Goal: Task Accomplishment & Management: Use online tool/utility

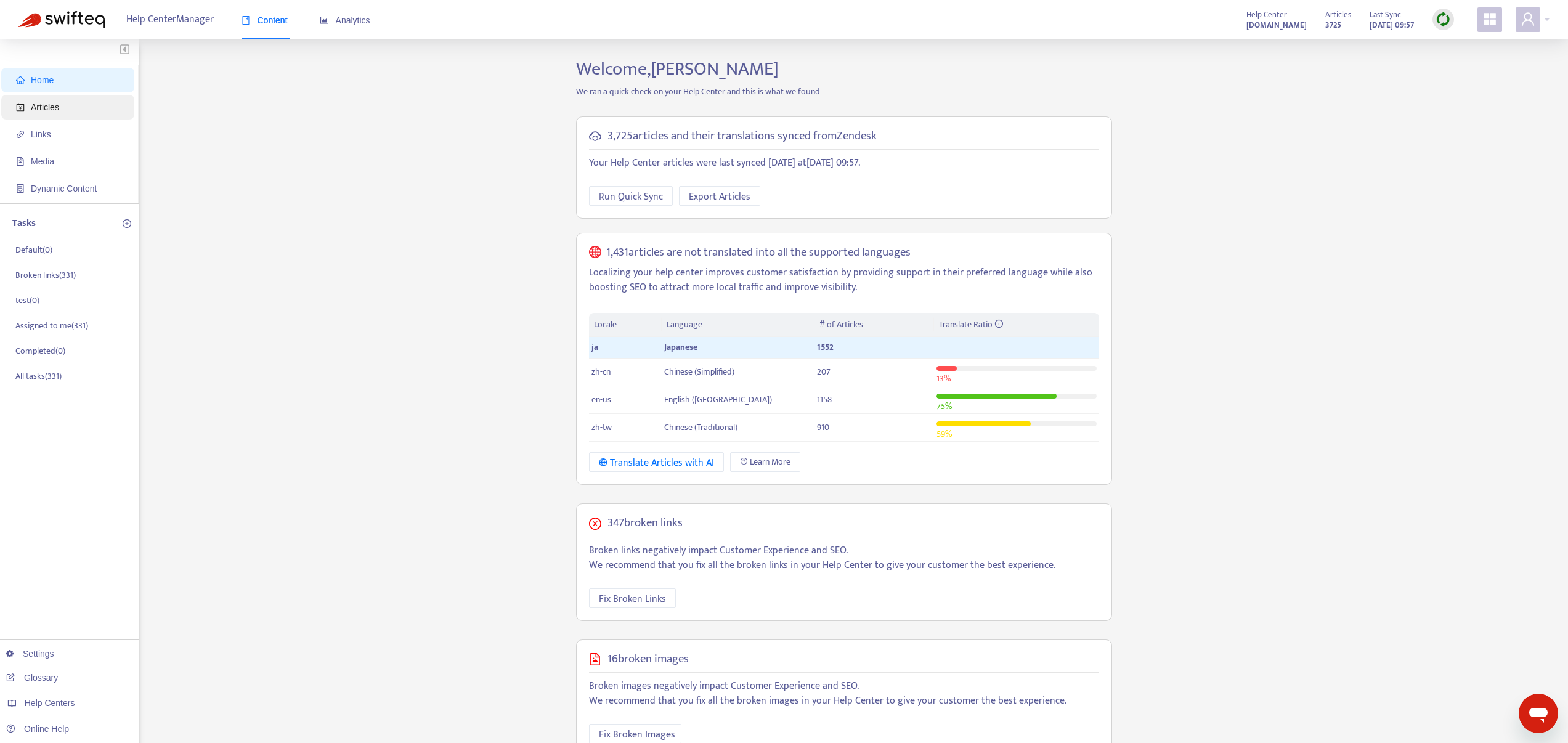
click at [77, 104] on span "Articles" at bounding box center [70, 107] width 108 height 25
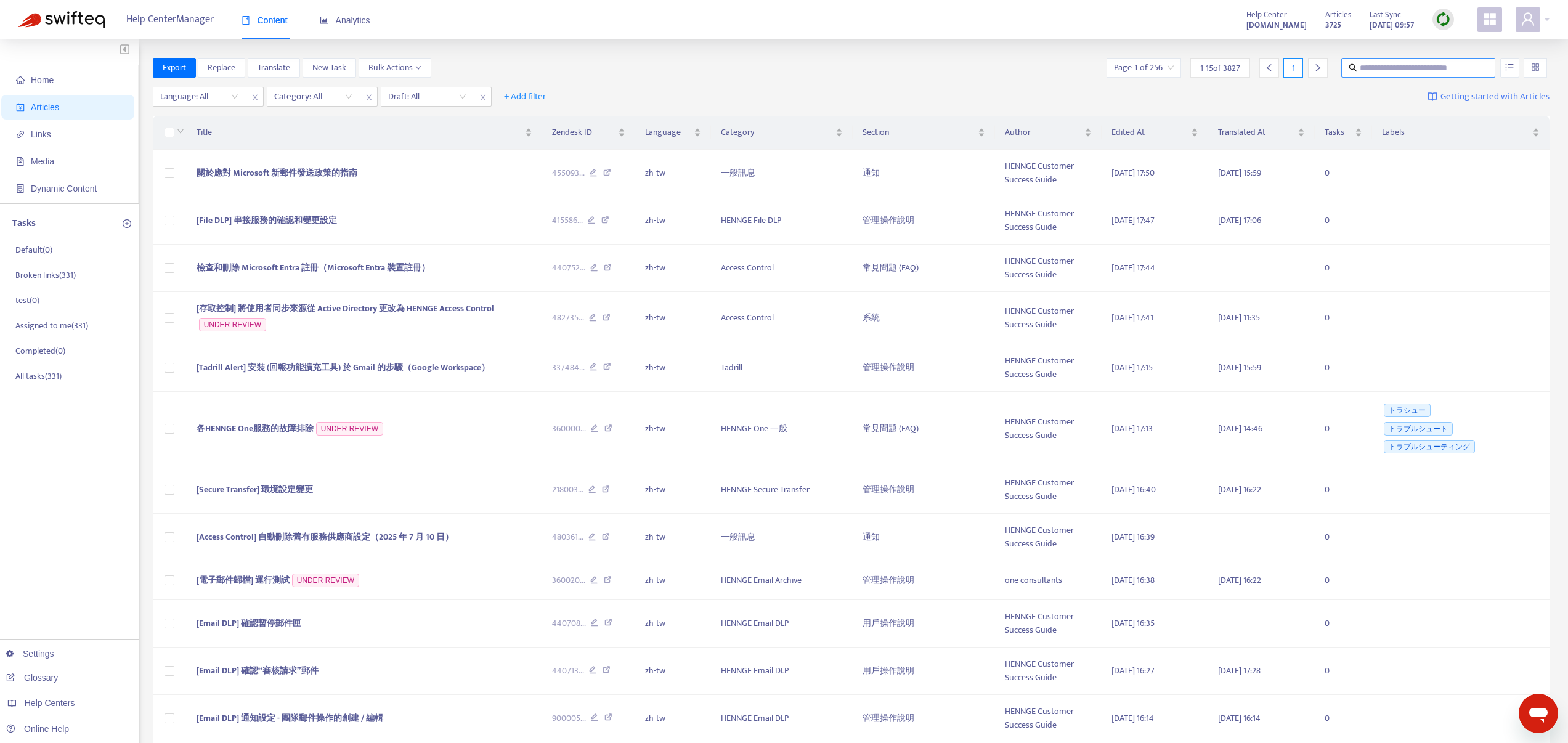
click at [1390, 75] on span at bounding box center [1419, 67] width 154 height 20
paste input "**********"
type input "**********"
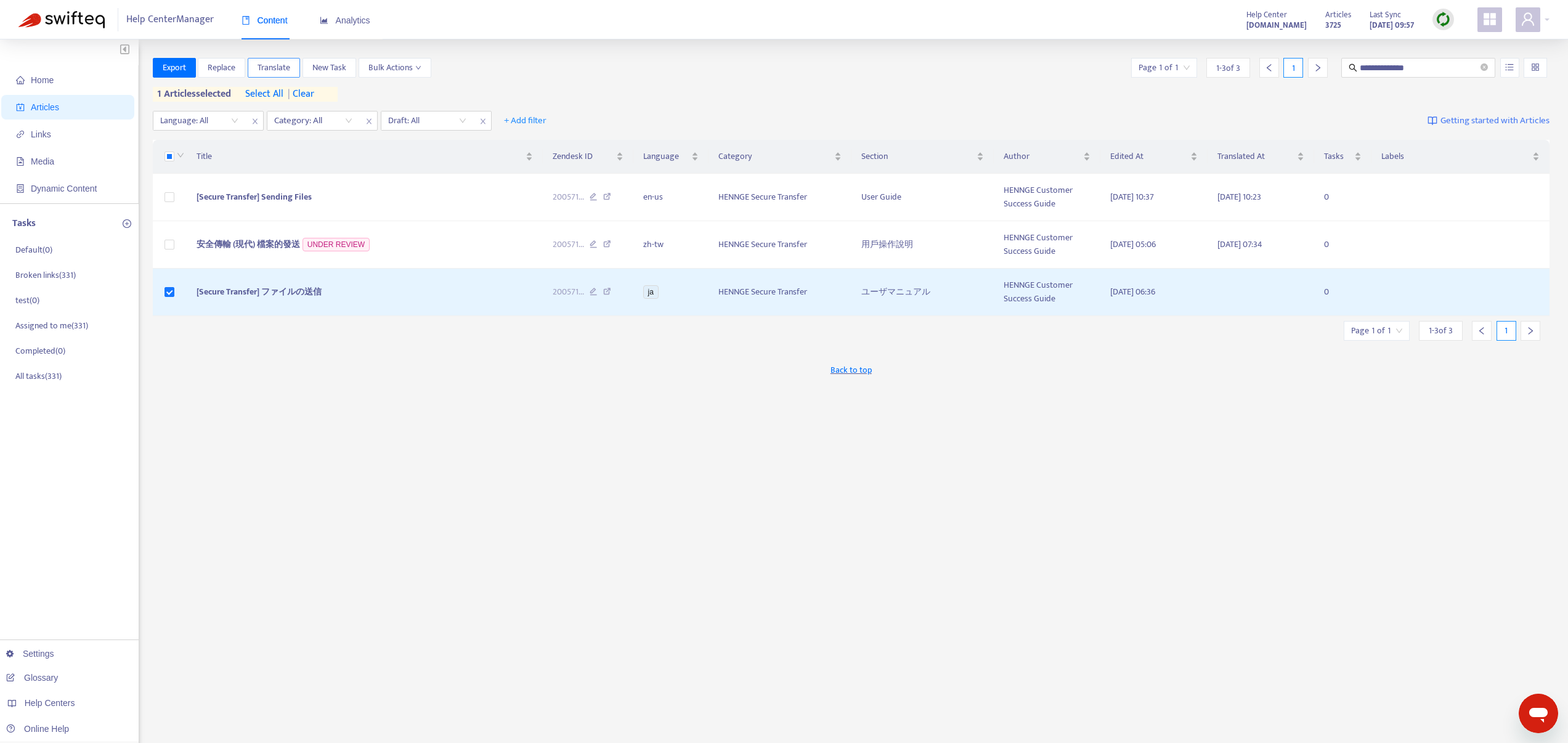
click at [270, 67] on span "Translate" at bounding box center [273, 67] width 33 height 14
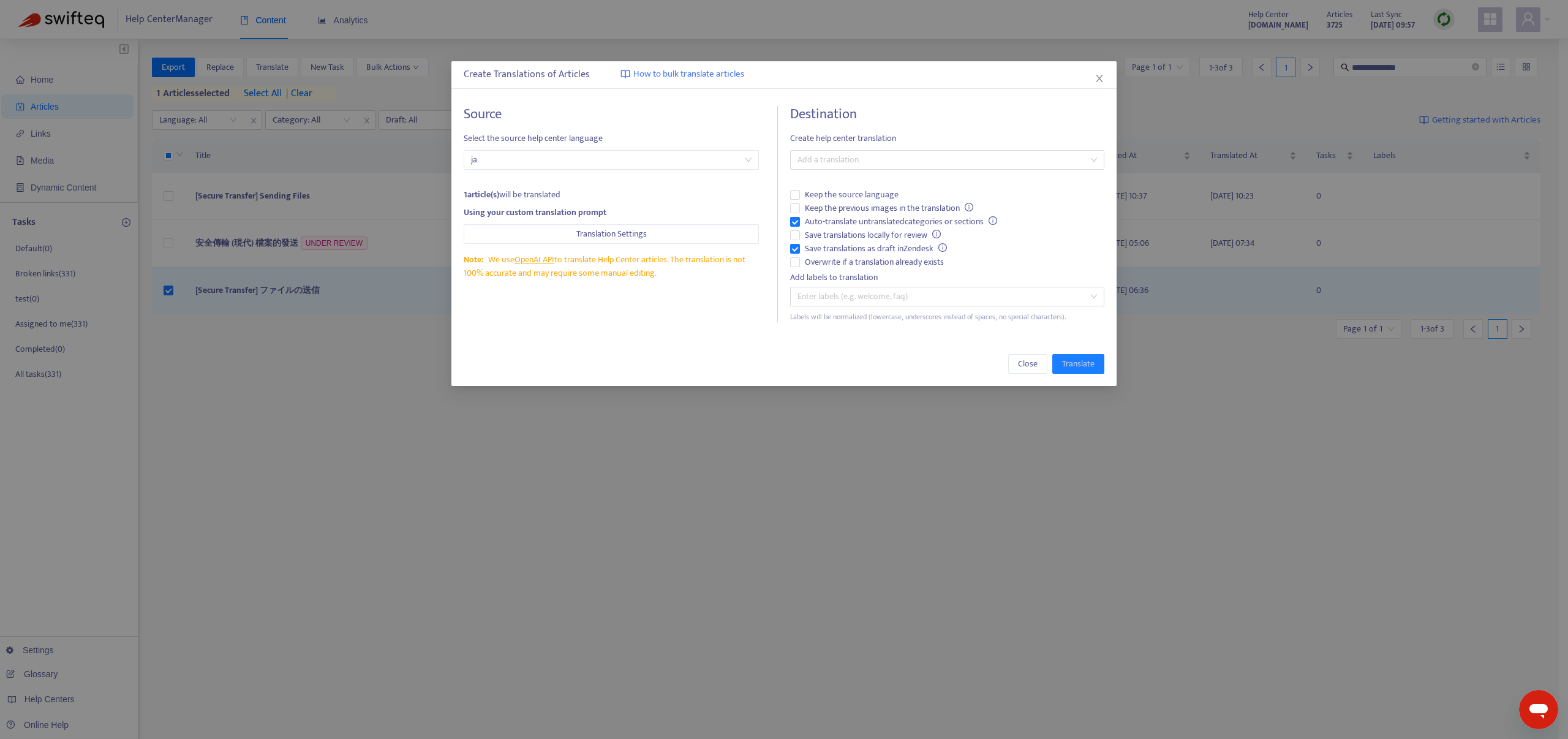
click at [873, 123] on h4 "Destination" at bounding box center [946, 114] width 313 height 17
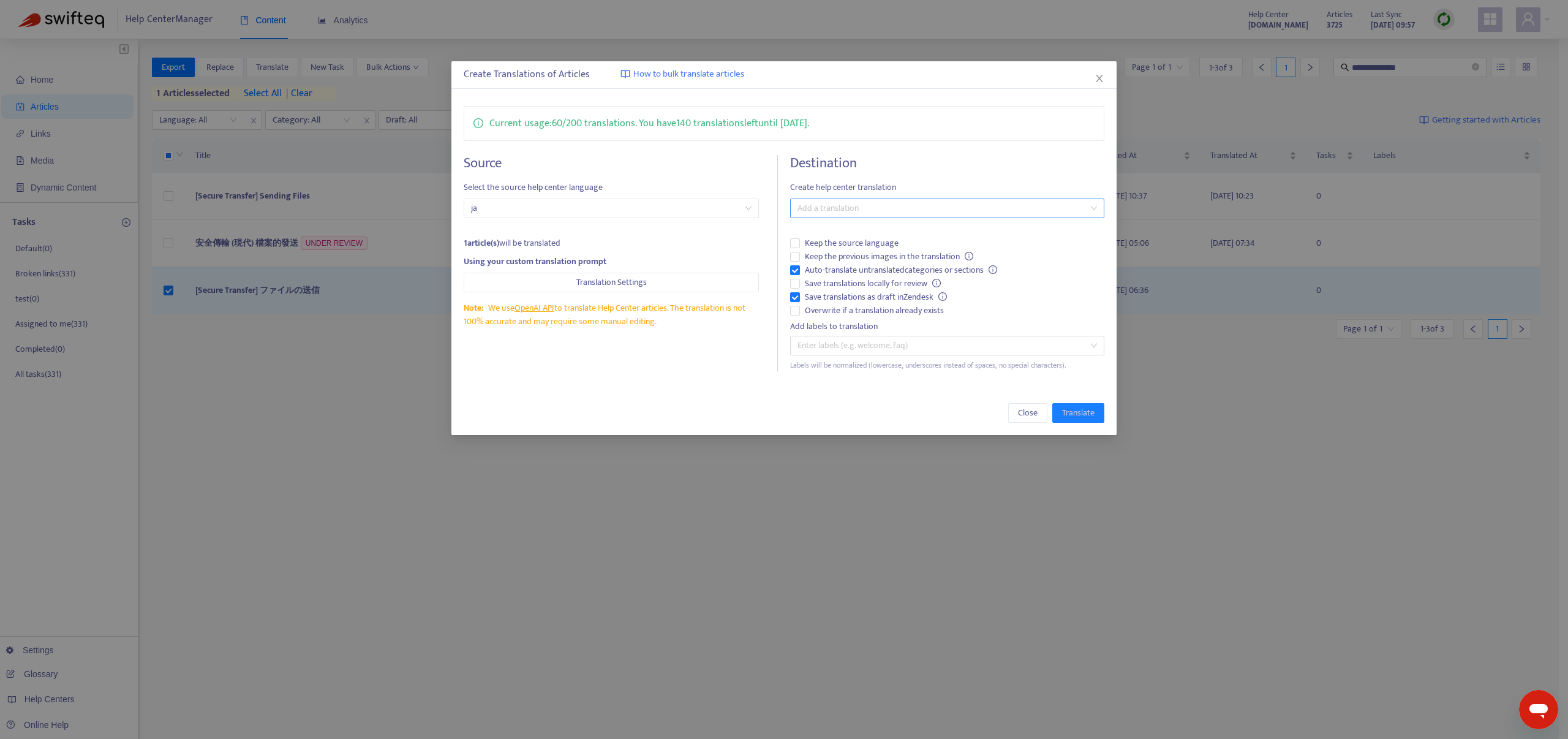
click at [854, 207] on div at bounding box center [941, 208] width 295 height 14
click at [855, 287] on div "English ([GEOGRAPHIC_DATA]) ( en-us )" at bounding box center [946, 291] width 294 height 14
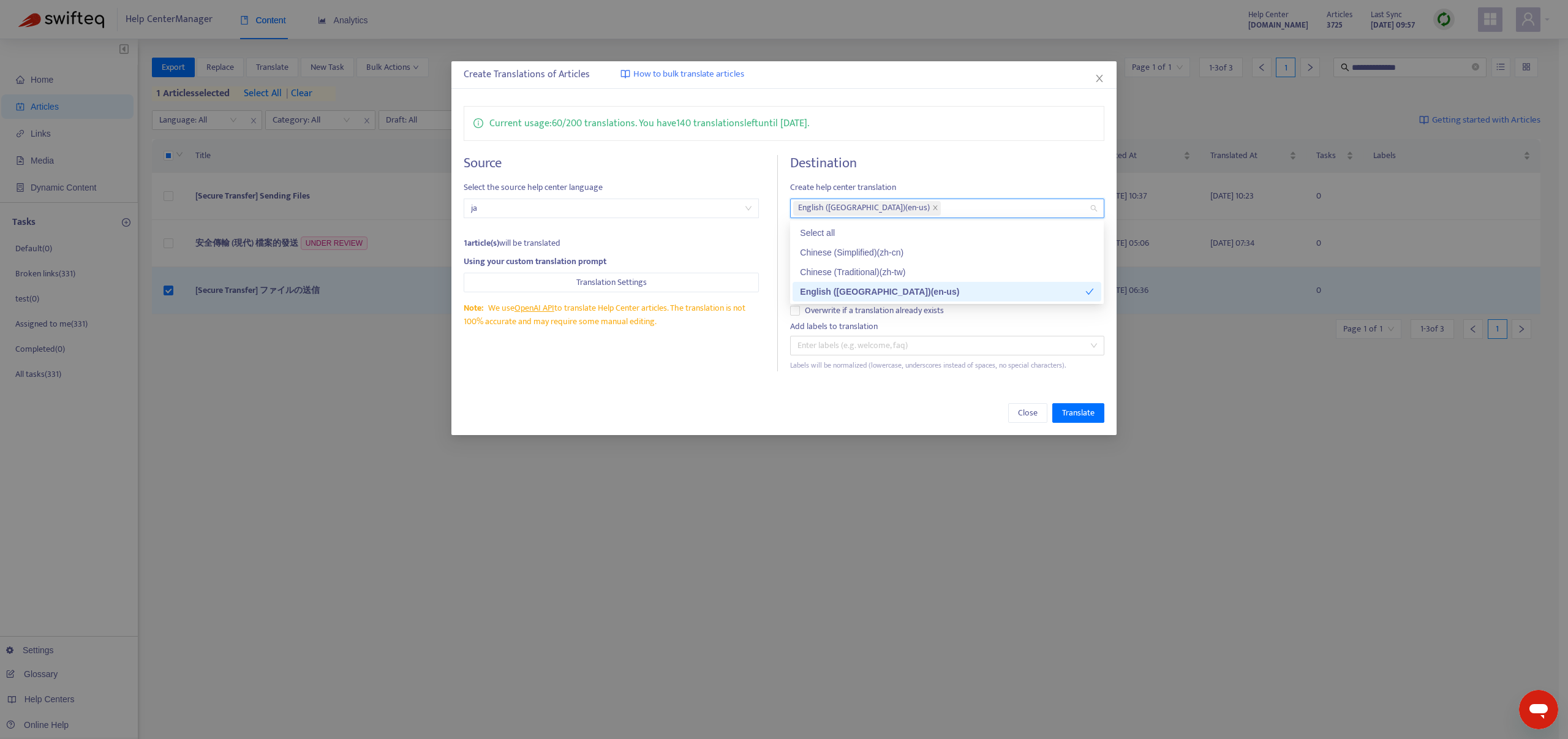
click at [855, 279] on div "Chinese (Traditional) ( zh-tw )" at bounding box center [946, 272] width 308 height 20
click at [699, 383] on div "Current usage: 60 / 200 translations . You have 140 translations left until [DA…" at bounding box center [784, 238] width 665 height 289
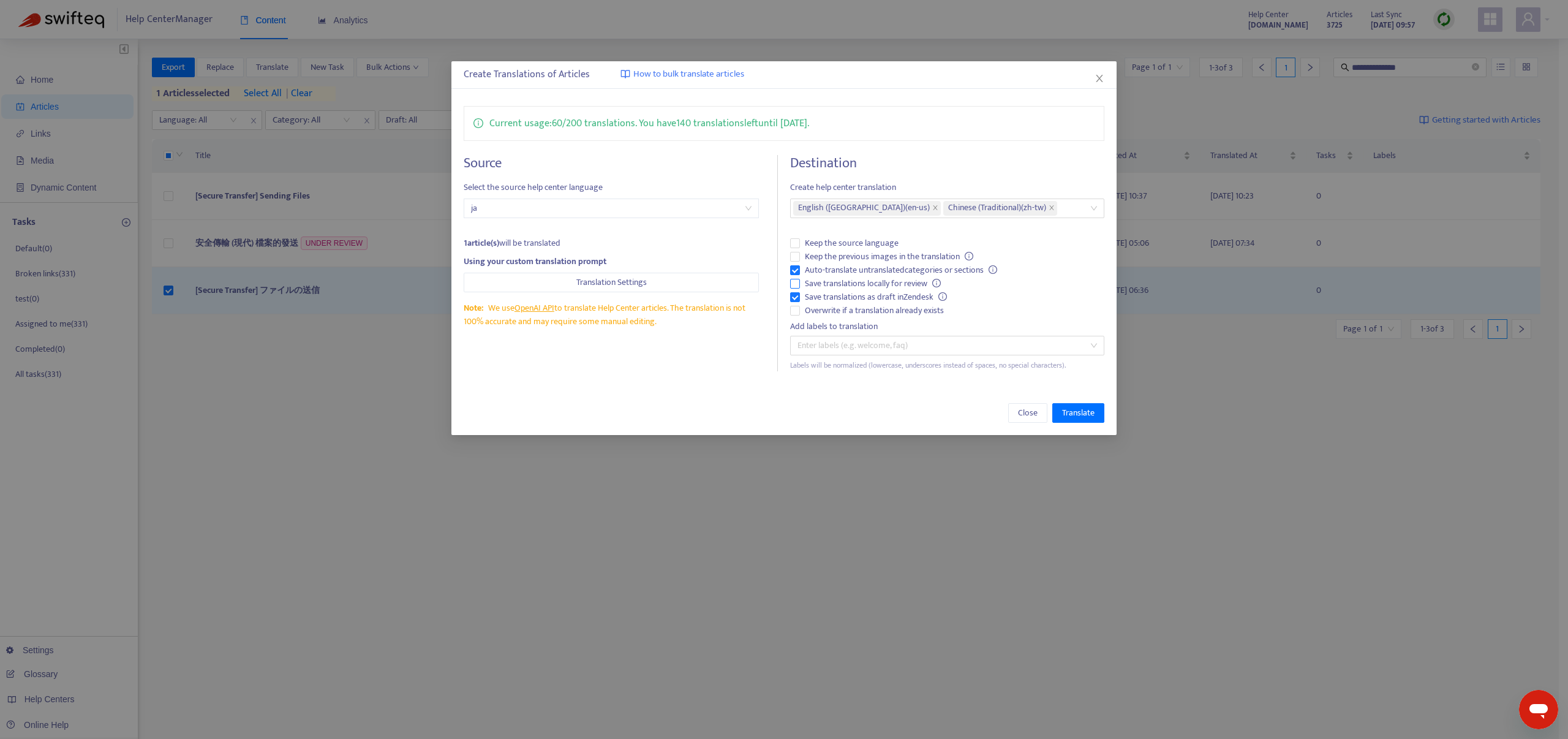
click at [833, 285] on span "Save translations locally for review" at bounding box center [872, 283] width 146 height 14
click at [842, 257] on span "Keep the previous images in the translation" at bounding box center [889, 256] width 179 height 14
click at [847, 252] on span "Keep the previous images in the translation" at bounding box center [889, 256] width 179 height 14
click at [840, 255] on span "Keep the previous images in the translation" at bounding box center [889, 256] width 179 height 14
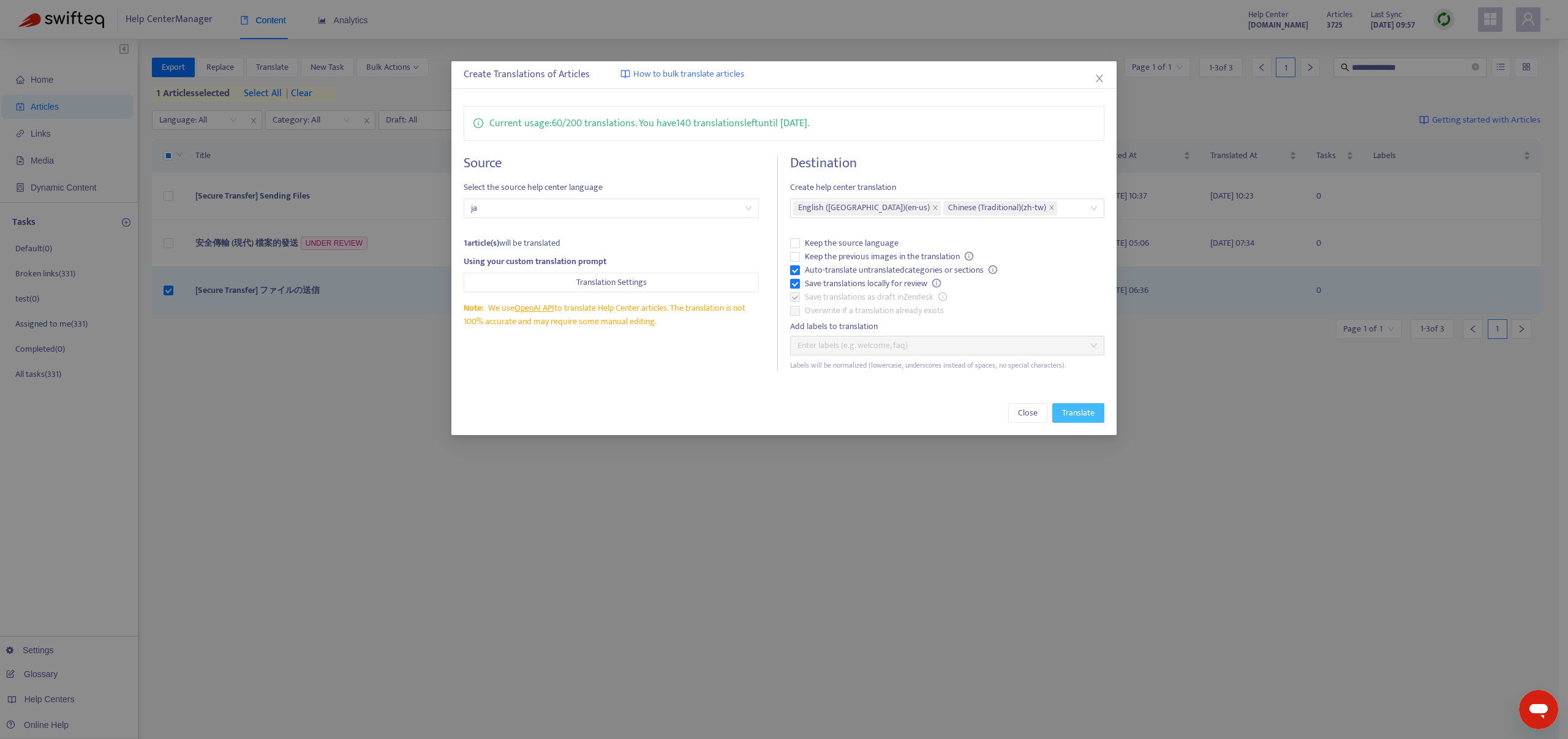
click at [1077, 406] on span "Translate" at bounding box center [1078, 412] width 33 height 14
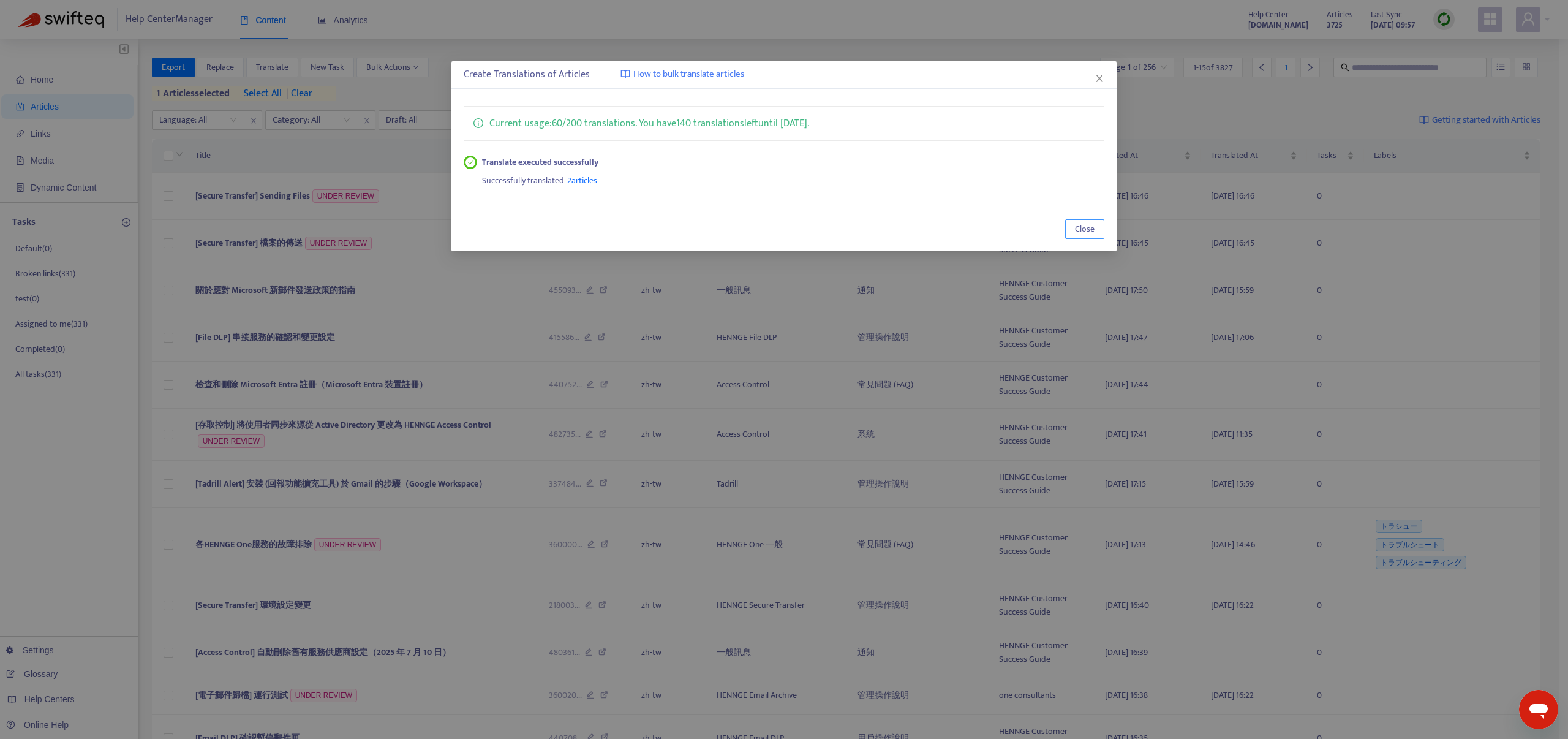
click at [1082, 229] on span "Close" at bounding box center [1084, 229] width 20 height 14
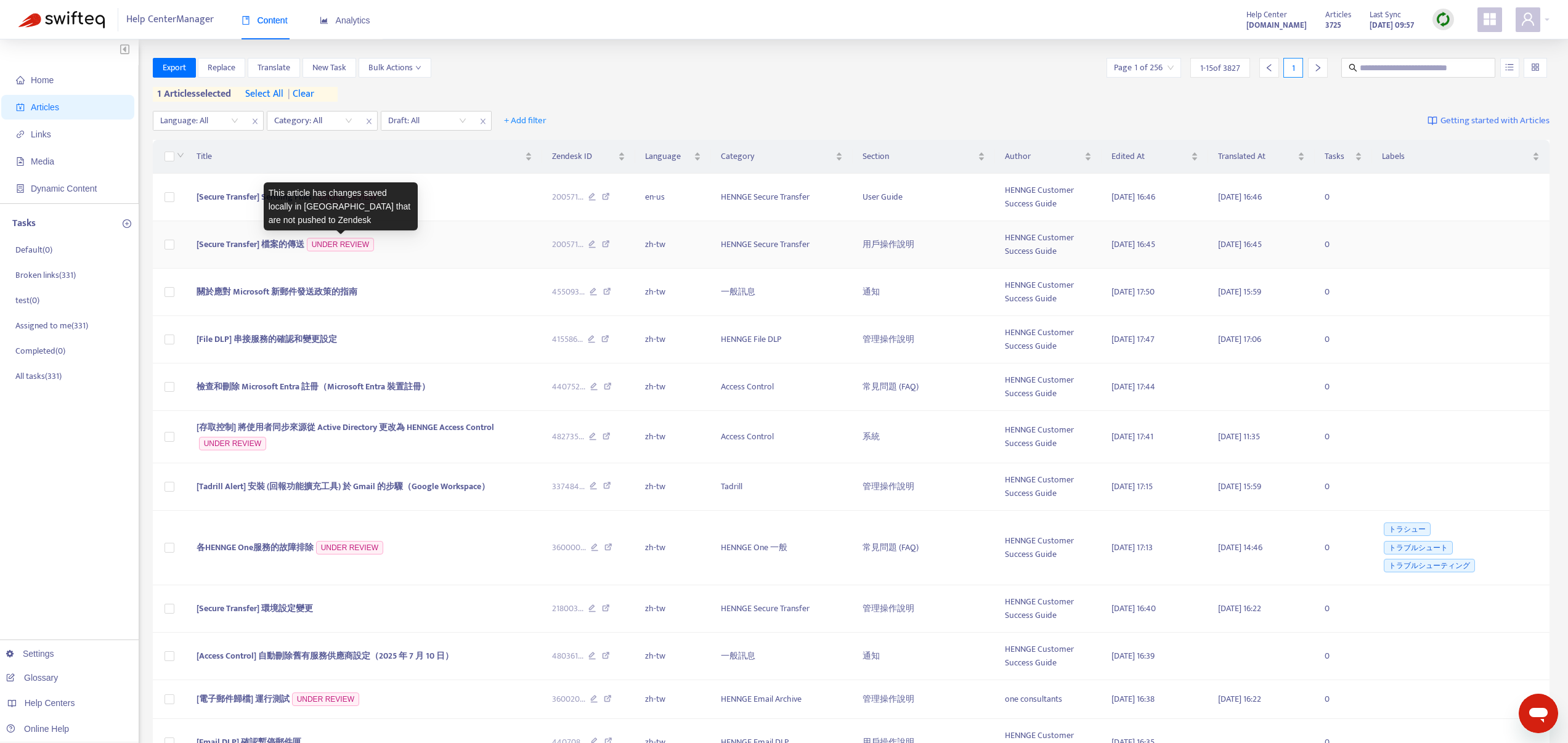
click at [273, 198] on div "This article has changes saved locally in [GEOGRAPHIC_DATA] that are not pushed…" at bounding box center [341, 206] width 154 height 48
click at [241, 199] on span "[Secure Transfer] Sending Files" at bounding box center [254, 197] width 115 height 14
